Goal: Task Accomplishment & Management: Manage account settings

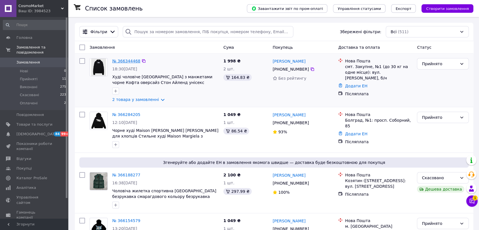
click at [133, 63] on link "№ 366344468" at bounding box center [126, 61] width 28 height 5
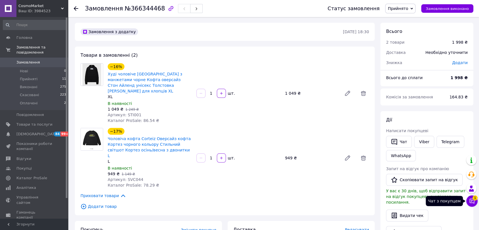
click at [474, 200] on icon at bounding box center [472, 201] width 5 height 5
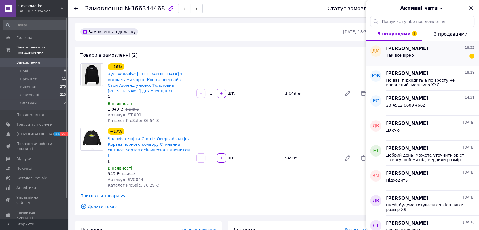
click at [439, 51] on div "[PERSON_NAME] 18:32" at bounding box center [430, 48] width 88 height 7
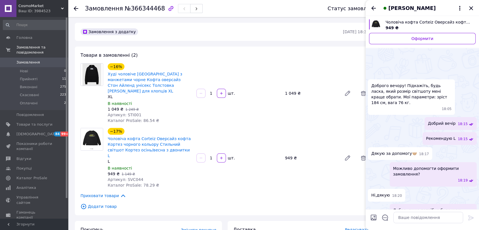
scroll to position [61, 0]
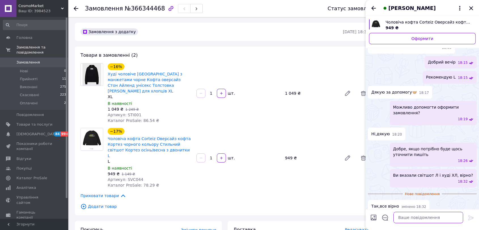
click at [420, 218] on textarea at bounding box center [429, 217] width 70 height 11
type textarea "зрозумів"
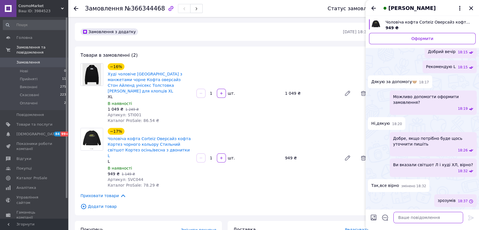
scroll to position [52, 0]
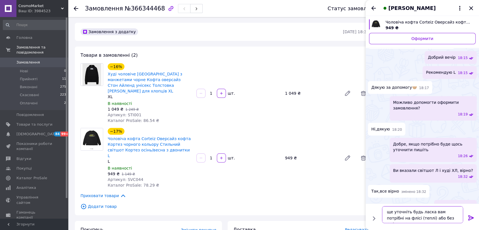
type textarea "ще уточніть будь ласка вам потрібні на флісі (теплі) або без флісу кофти?"
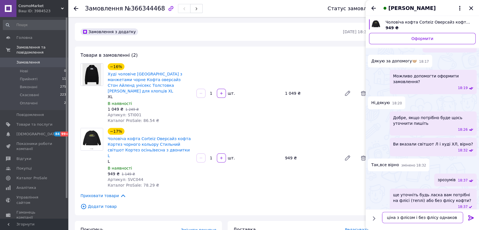
type textarea "ціна з флісом і без флісу однакова"
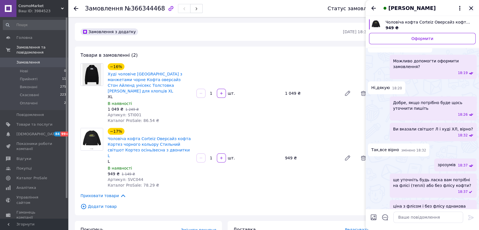
click at [471, 7] on icon "Закрити" at bounding box center [471, 8] width 7 height 7
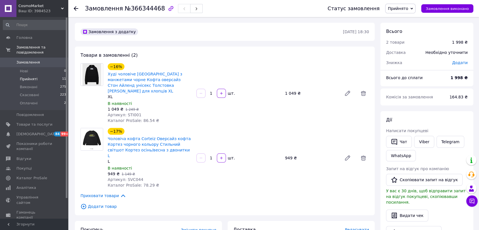
click at [43, 75] on li "Прийняті 11" at bounding box center [34, 79] width 69 height 8
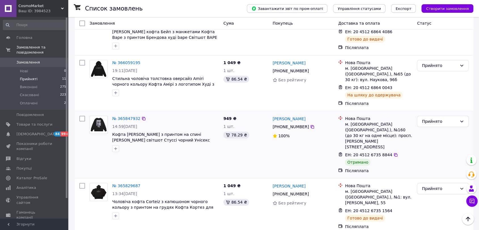
scroll to position [402, 0]
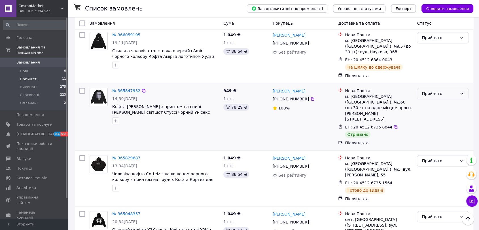
click at [446, 90] on div "Прийнято" at bounding box center [439, 93] width 35 height 6
click at [439, 91] on li "Виконано" at bounding box center [442, 91] width 51 height 10
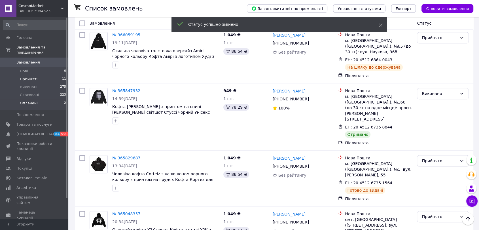
click at [27, 101] on span "Оплачені" at bounding box center [29, 103] width 18 height 5
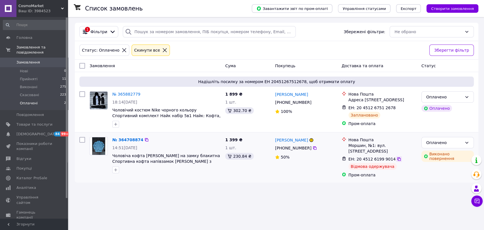
click at [397, 157] on icon at bounding box center [399, 159] width 5 height 5
click at [476, 201] on icon at bounding box center [477, 201] width 6 height 6
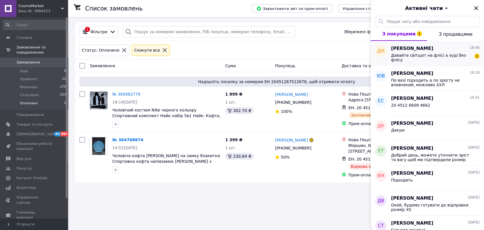
click at [406, 53] on span "Давайте світшот на флісі а худі без флісу" at bounding box center [431, 57] width 81 height 9
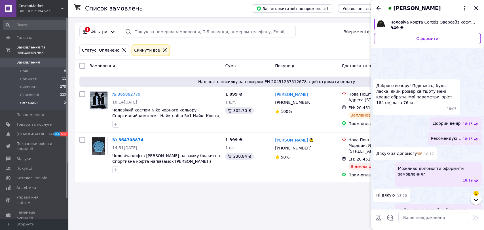
scroll to position [156, 0]
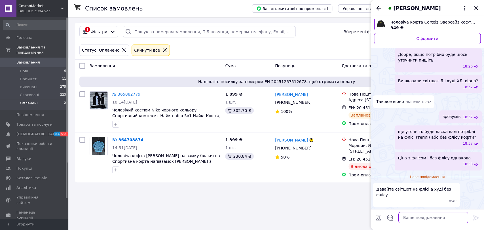
click at [413, 215] on textarea at bounding box center [433, 217] width 70 height 11
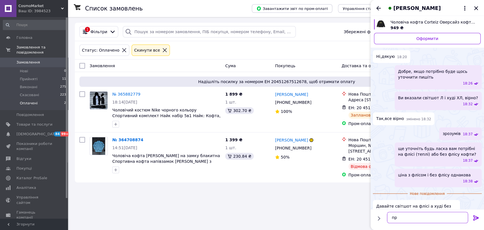
type textarea "п"
type textarea "добре"
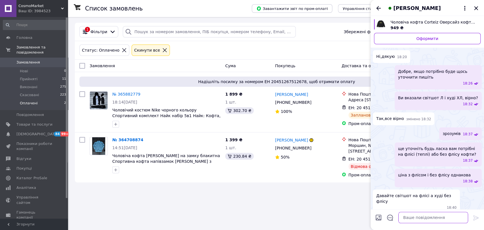
scroll to position [129, 0]
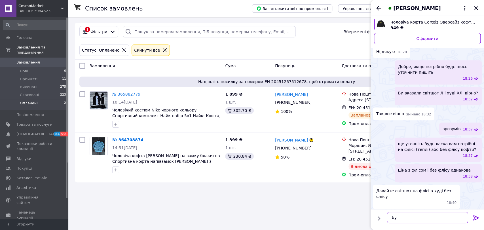
type textarea "б"
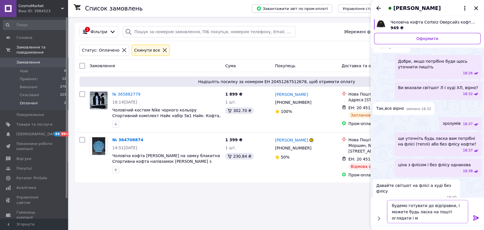
scroll to position [141, 0]
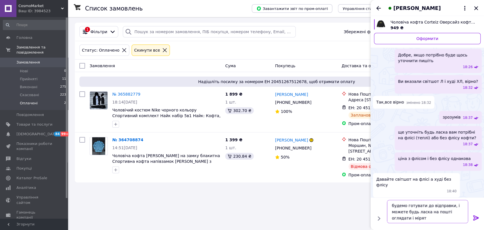
type textarea "будемо готувати до відправки, і можете будь ласка на пошті оглядати і міряти"
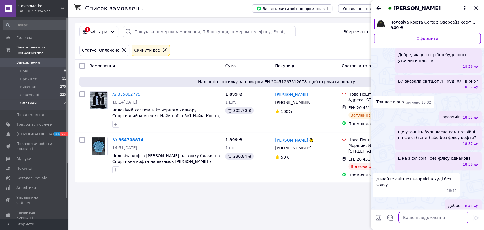
scroll to position [155, 0]
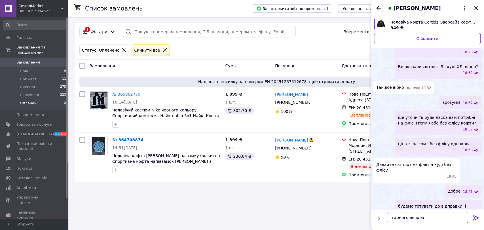
type textarea "гарного вечора!"
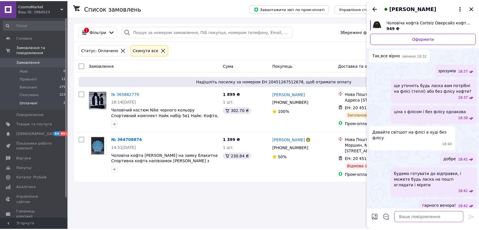
scroll to position [170, 0]
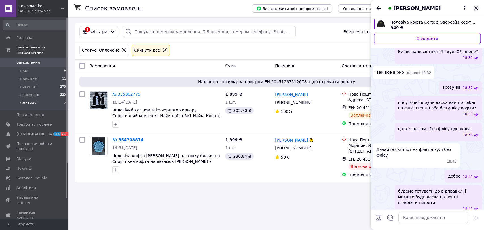
click at [477, 8] on icon "Закрити" at bounding box center [476, 8] width 7 height 7
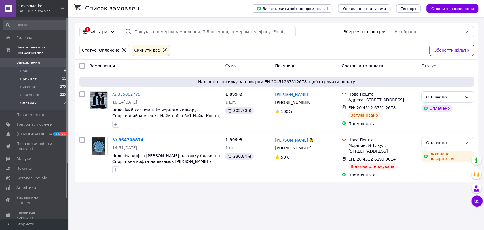
click at [24, 77] on span "Прийняті" at bounding box center [29, 79] width 18 height 5
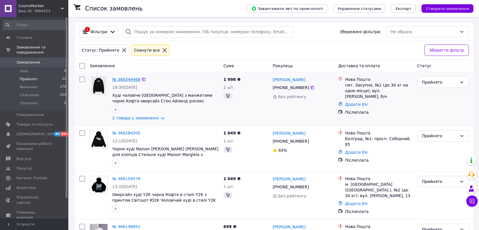
click at [120, 78] on link "№ 366344468" at bounding box center [126, 79] width 28 height 5
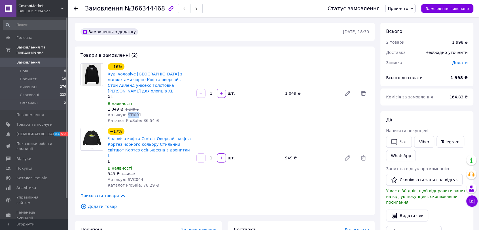
drag, startPoint x: 125, startPoint y: 109, endPoint x: 134, endPoint y: 108, distance: 9.8
click at [134, 113] on span "Артикул: STI001" at bounding box center [125, 115] width 34 height 5
copy span "STI00"
click at [472, 201] on icon at bounding box center [472, 201] width 5 height 5
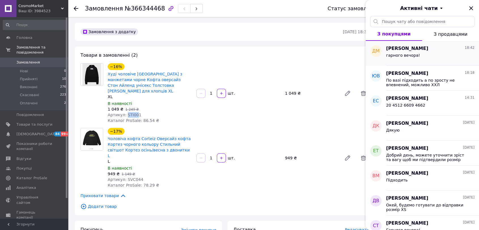
click at [441, 46] on div "[PERSON_NAME] 18:42" at bounding box center [430, 48] width 88 height 7
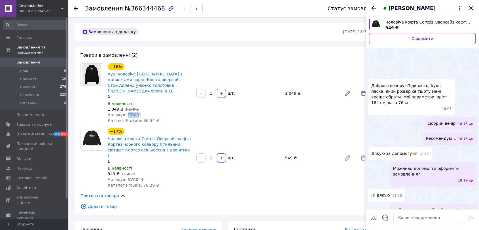
scroll to position [185, 0]
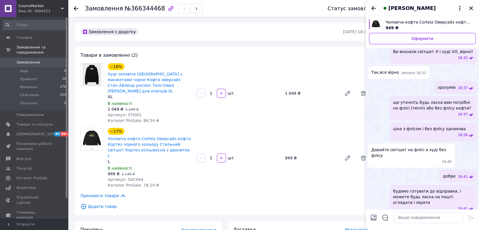
click at [136, 113] on span "Артикул: STI001" at bounding box center [125, 115] width 34 height 5
drag, startPoint x: 136, startPoint y: 109, endPoint x: 128, endPoint y: 107, distance: 8.7
click at [128, 113] on span "Артикул: STI001" at bounding box center [125, 115] width 34 height 5
copy span "STI001"
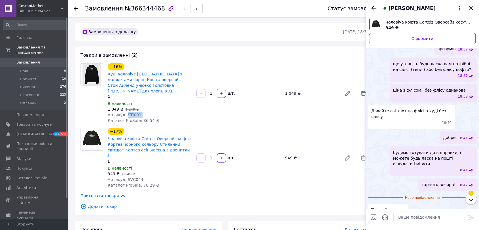
scroll to position [211, 0]
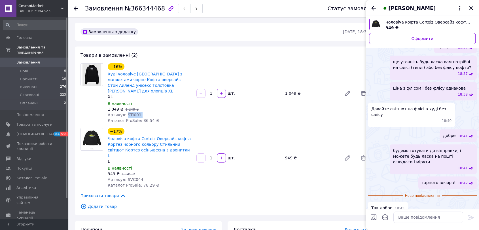
click at [471, 10] on icon "Закрити" at bounding box center [471, 8] width 7 height 7
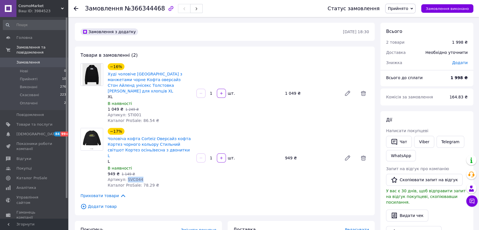
drag, startPoint x: 124, startPoint y: 167, endPoint x: 140, endPoint y: 167, distance: 16.2
click at [140, 177] on div "Артикул: SVC044" at bounding box center [150, 180] width 84 height 6
copy span "SVC044"
click at [148, 137] on link "Чоловіча кофта Corteiz Оверсайз кофта Кортез чорного кольору Стильний світшот К…" at bounding box center [149, 147] width 83 height 22
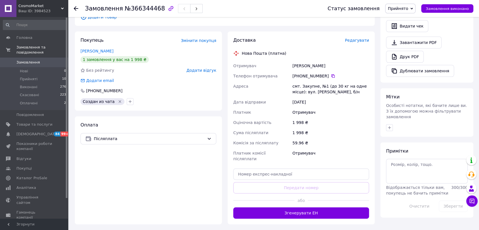
scroll to position [130, 0]
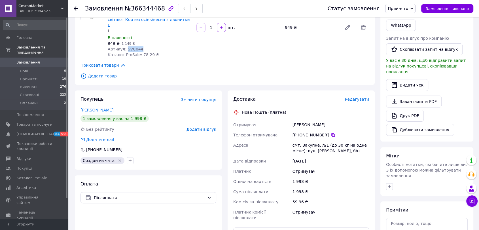
drag, startPoint x: 300, startPoint y: 109, endPoint x: 325, endPoint y: 109, distance: 25.2
click at [325, 120] on div "[PERSON_NAME]" at bounding box center [331, 125] width 79 height 10
copy div "[PERSON_NAME]"
drag, startPoint x: 292, startPoint y: 121, endPoint x: 327, endPoint y: 119, distance: 34.9
click at [327, 130] on div "[PHONE_NUMBER]" at bounding box center [331, 135] width 79 height 10
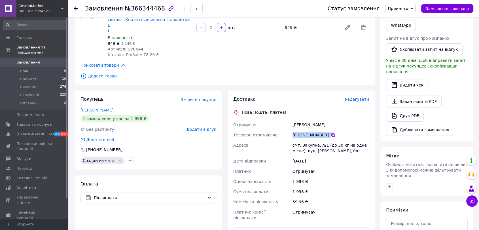
copy div "[PHONE_NUMBER]"
drag, startPoint x: 304, startPoint y: 130, endPoint x: 315, endPoint y: 131, distance: 11.1
click at [315, 140] on div "смт. Закупне, №1 (до 30 кг на одне місце): вул. [PERSON_NAME], б/н" at bounding box center [331, 148] width 79 height 16
copy div "Закупне"
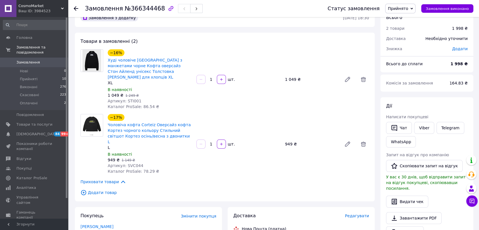
scroll to position [5, 0]
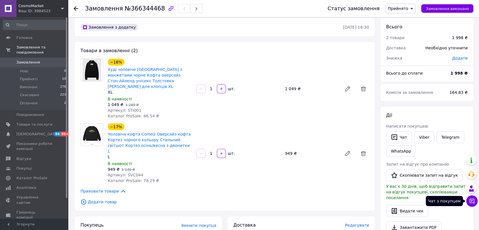
click at [469, 200] on button "Чат з покупцем" at bounding box center [471, 200] width 11 height 11
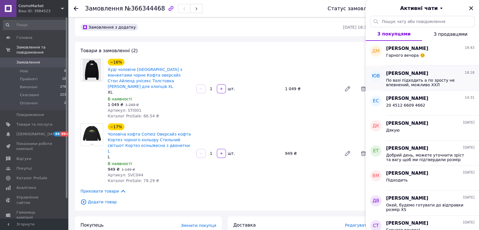
click at [437, 81] on span "По вазі підходить а по зросту не впевнений, можливо ХХЛ" at bounding box center [426, 82] width 81 height 9
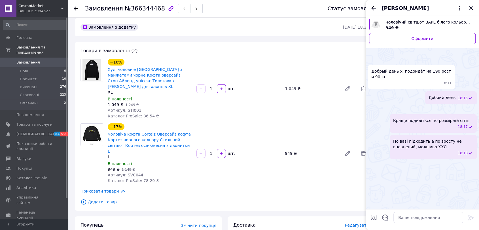
scroll to position [31, 0]
click at [278, 163] on div "−17% Чоловіча кофта Corteiz Оверсайз кофта Кортез чорного кольору Стильний світ…" at bounding box center [238, 153] width 266 height 62
click at [471, 7] on icon "Закрити" at bounding box center [471, 8] width 7 height 7
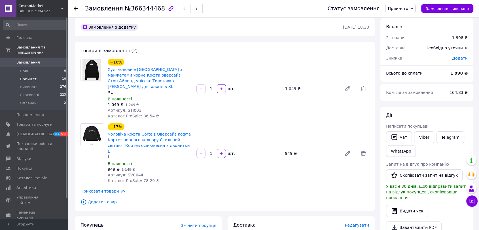
click at [16, 75] on li "Прийняті 10" at bounding box center [34, 79] width 69 height 8
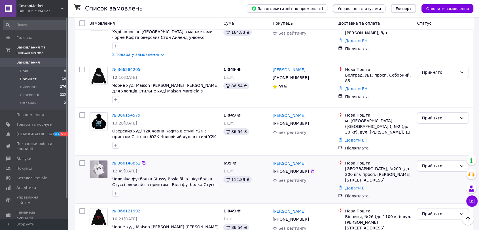
scroll to position [31, 0]
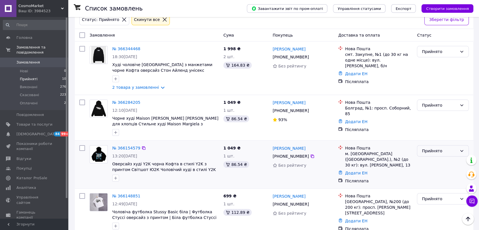
click at [432, 150] on div "Прийнято" at bounding box center [439, 151] width 35 height 6
click at [431, 173] on li "Скасовано" at bounding box center [442, 173] width 51 height 10
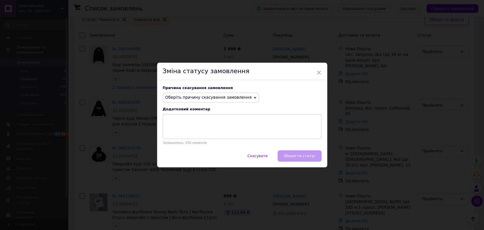
click at [315, 71] on div "Зміна статусу замовлення" at bounding box center [242, 71] width 170 height 17
click at [319, 70] on span "×" at bounding box center [318, 73] width 5 height 10
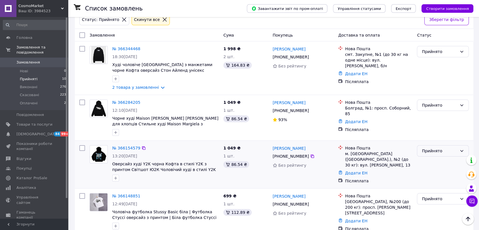
click at [430, 152] on div "Прийнято" at bounding box center [439, 151] width 35 height 6
click at [433, 174] on li "Скасовано" at bounding box center [442, 173] width 51 height 10
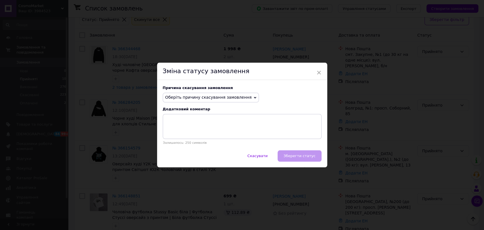
click at [204, 98] on span "Оберіть причину скасування замовлення" at bounding box center [208, 97] width 86 height 5
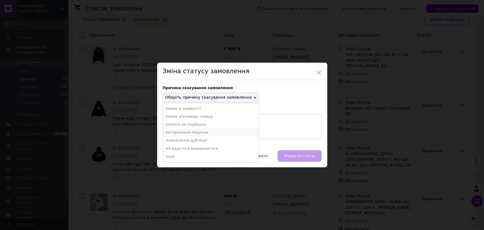
click at [199, 134] on li "На прохання покупця" at bounding box center [211, 132] width 96 height 8
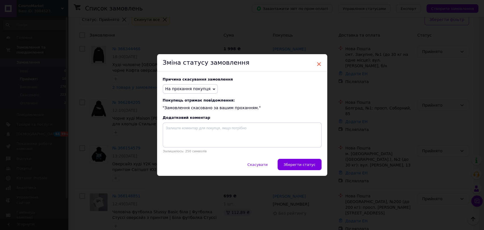
click at [319, 64] on span "×" at bounding box center [318, 64] width 5 height 10
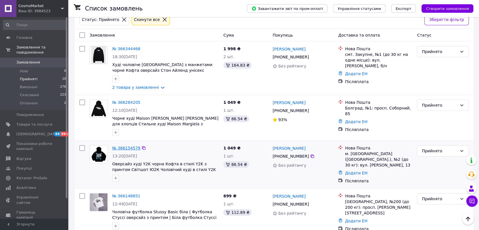
click at [127, 147] on link "№ 366154579" at bounding box center [126, 148] width 28 height 5
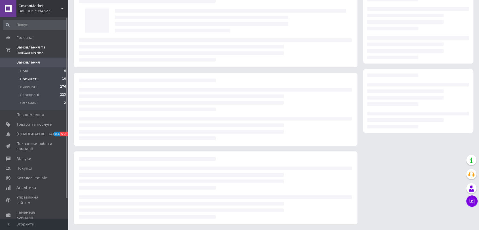
scroll to position [31, 0]
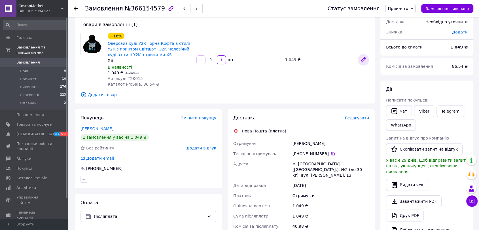
click at [363, 58] on icon at bounding box center [363, 59] width 7 height 7
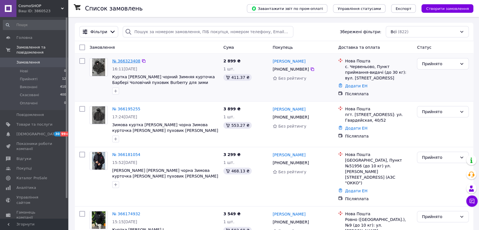
click at [123, 62] on link "№ 366323408" at bounding box center [126, 61] width 28 height 5
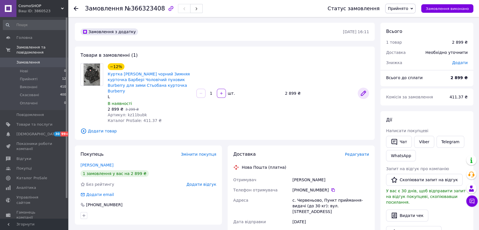
click at [361, 90] on icon at bounding box center [363, 93] width 7 height 7
